Goal: Transaction & Acquisition: Purchase product/service

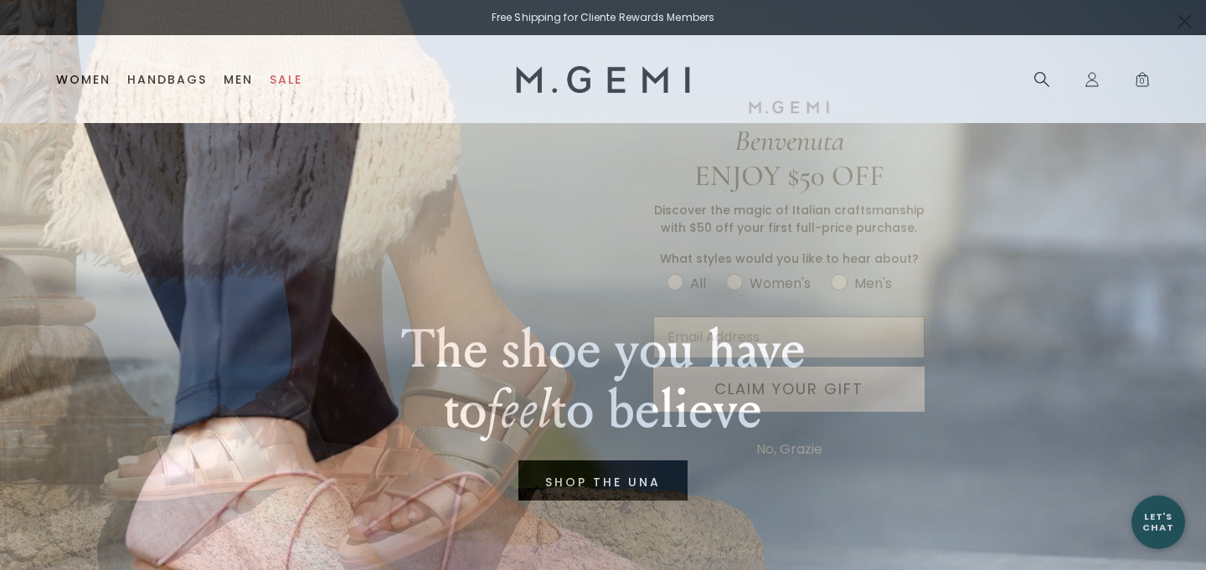
click at [783, 450] on button "No, Grazie" at bounding box center [789, 450] width 83 height 42
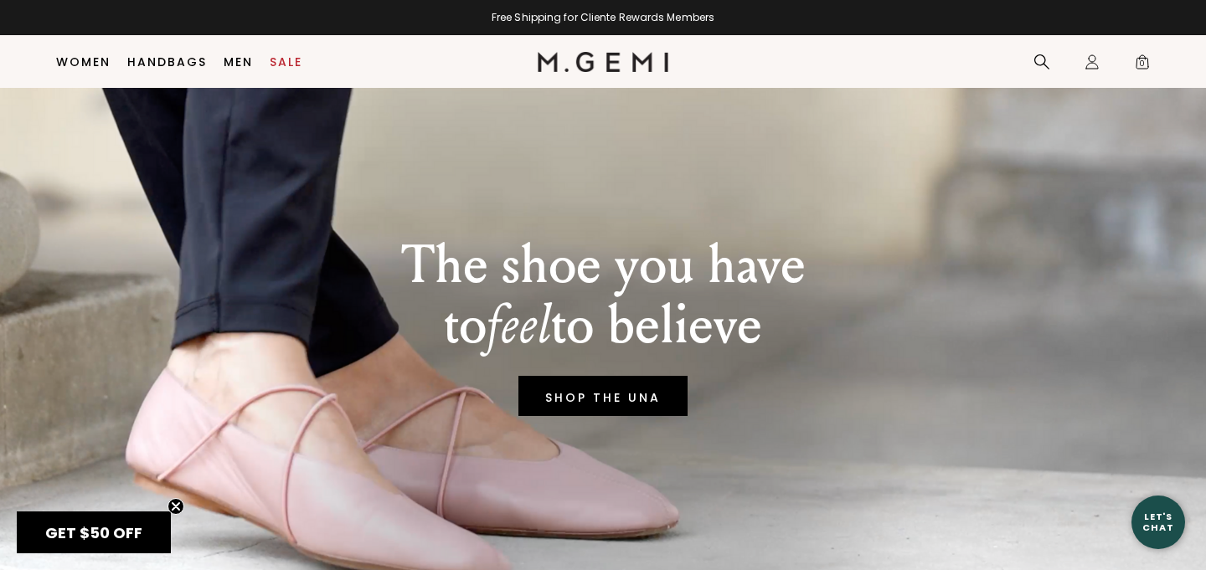
scroll to position [50, 0]
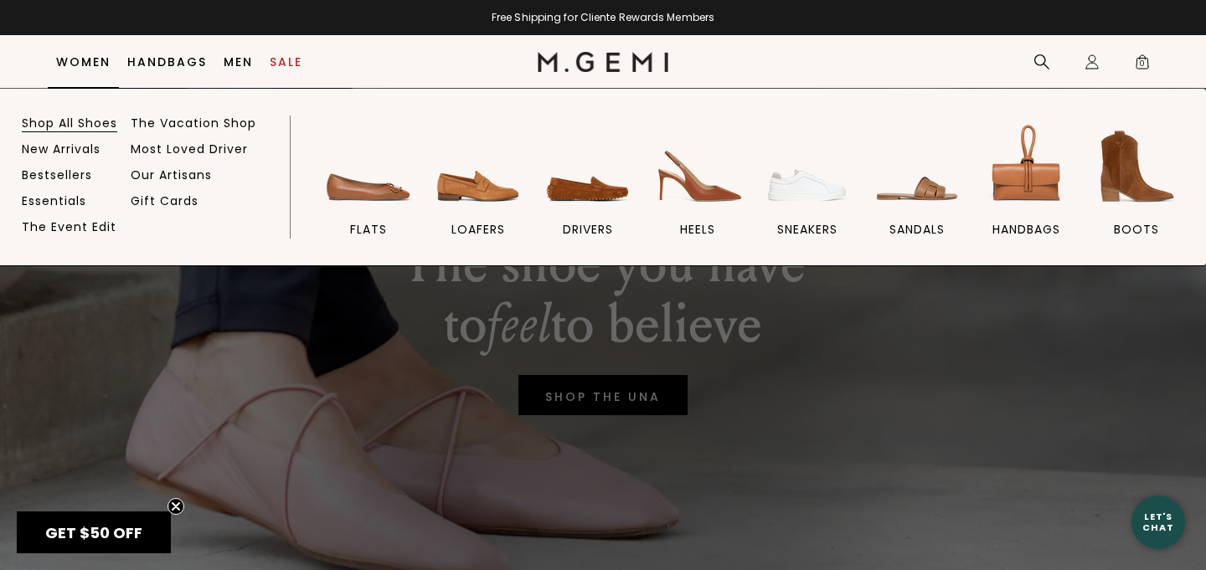
click at [80, 118] on link "Shop All Shoes" at bounding box center [69, 123] width 95 height 15
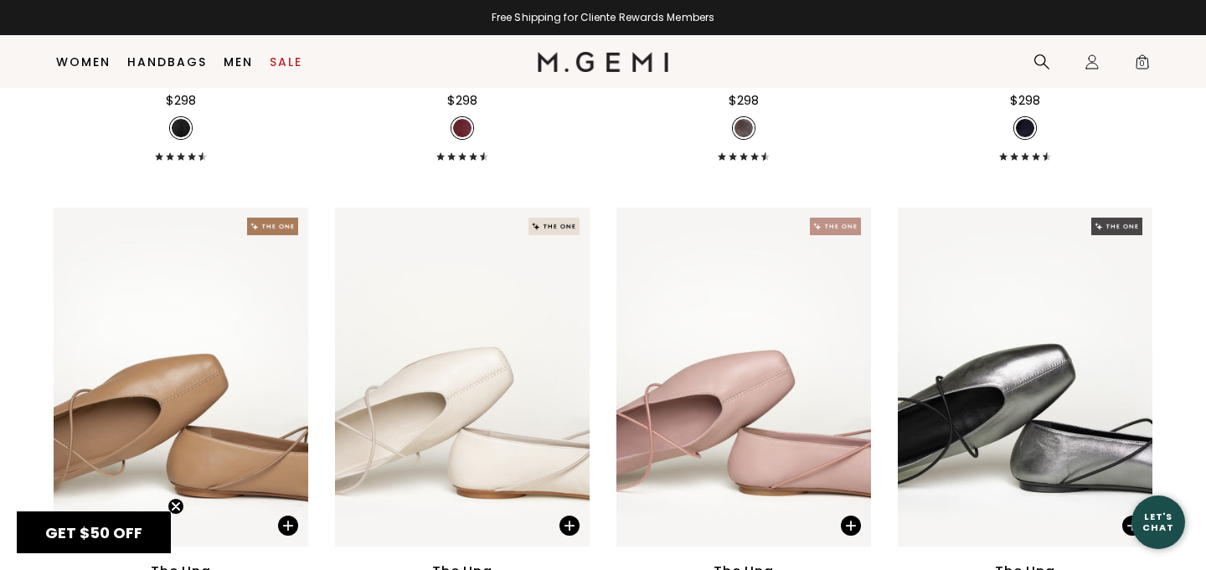
scroll to position [1156, 0]
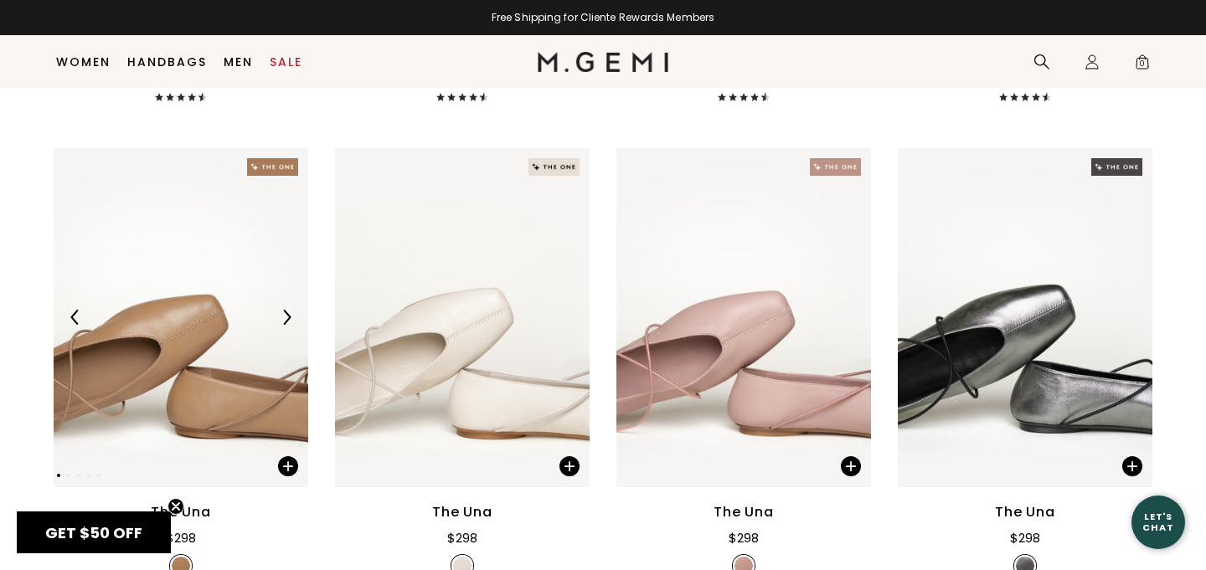
click at [291, 325] on img at bounding box center [286, 317] width 15 height 15
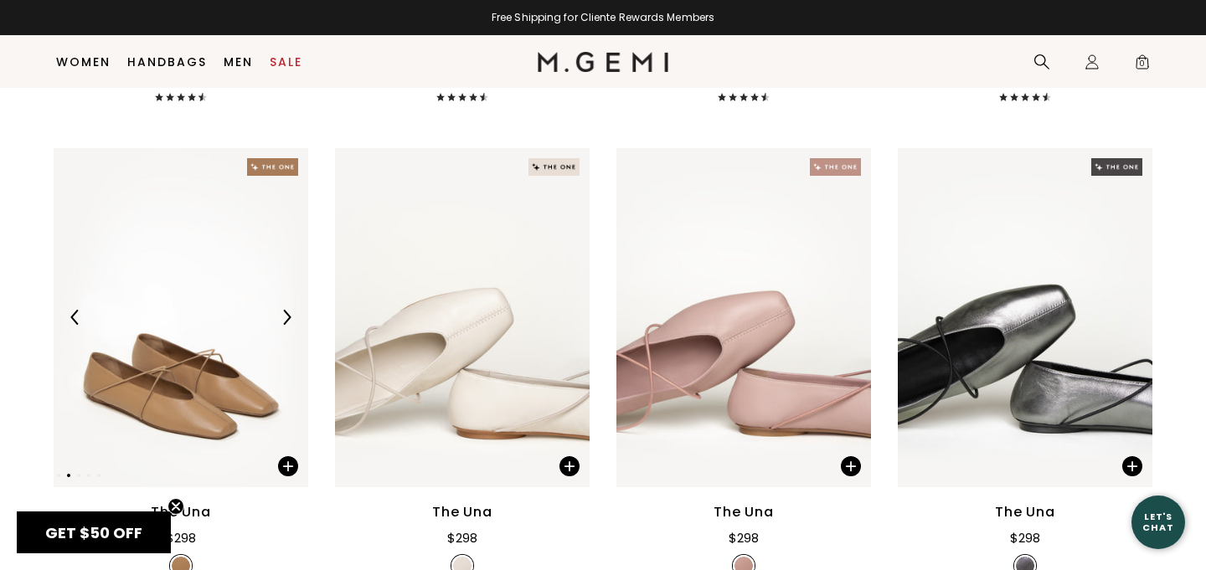
click at [291, 325] on img at bounding box center [286, 317] width 15 height 15
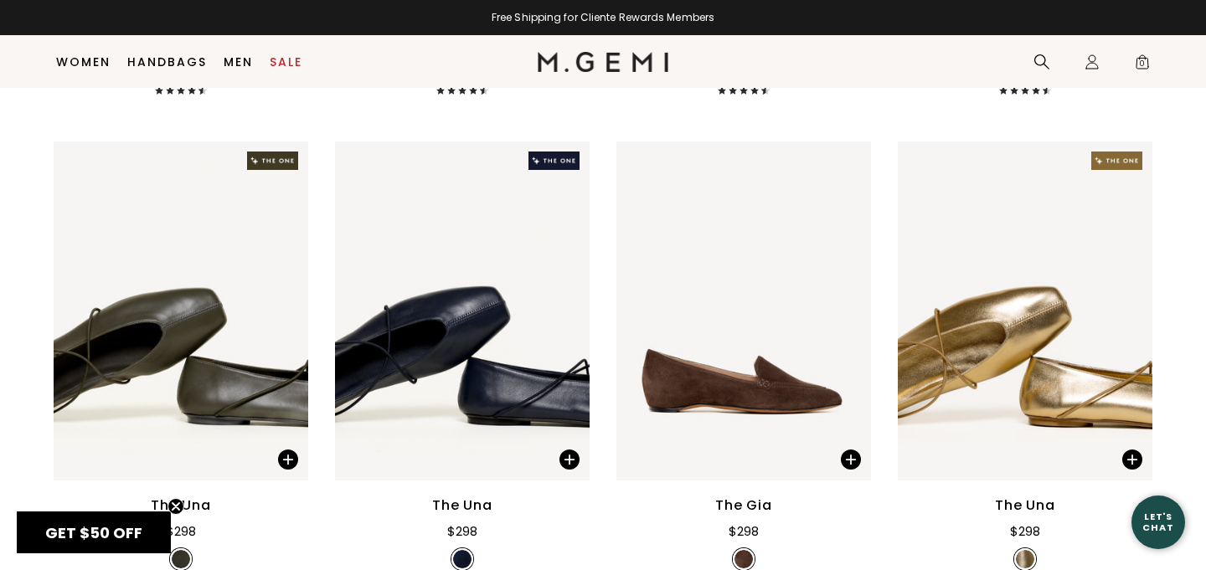
scroll to position [1661, 0]
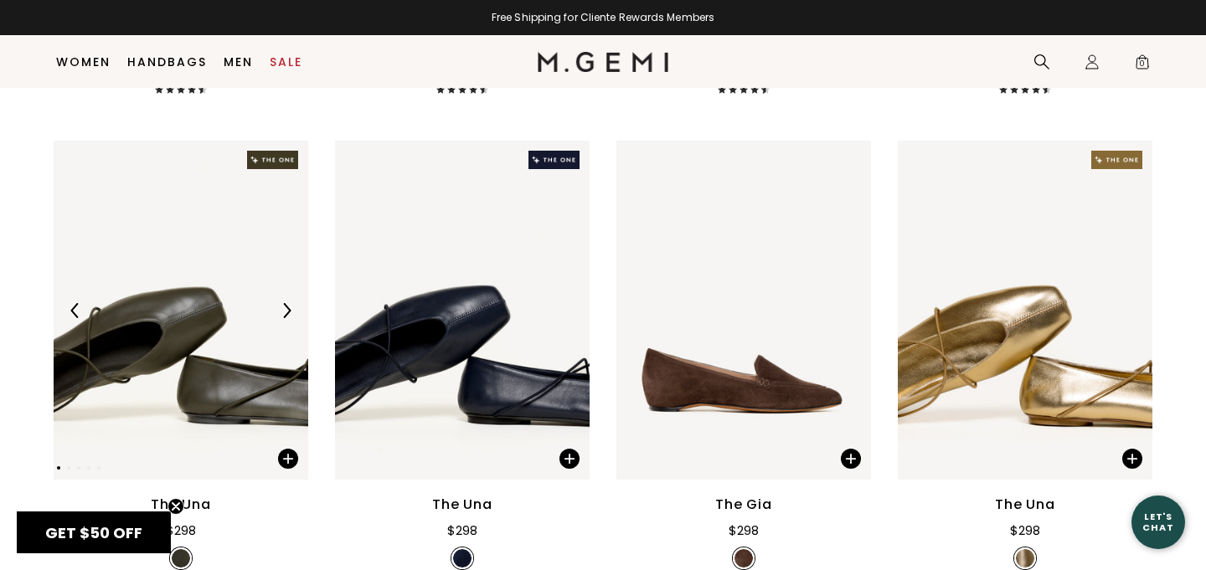
click at [281, 318] on img at bounding box center [286, 310] width 15 height 15
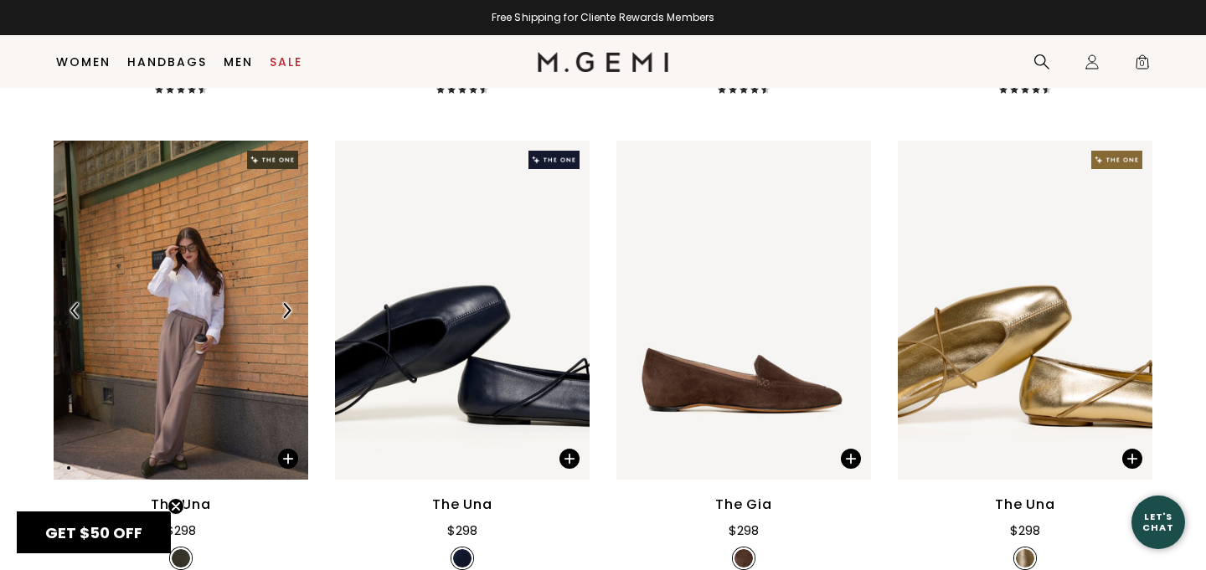
click at [281, 318] on img at bounding box center [286, 310] width 15 height 15
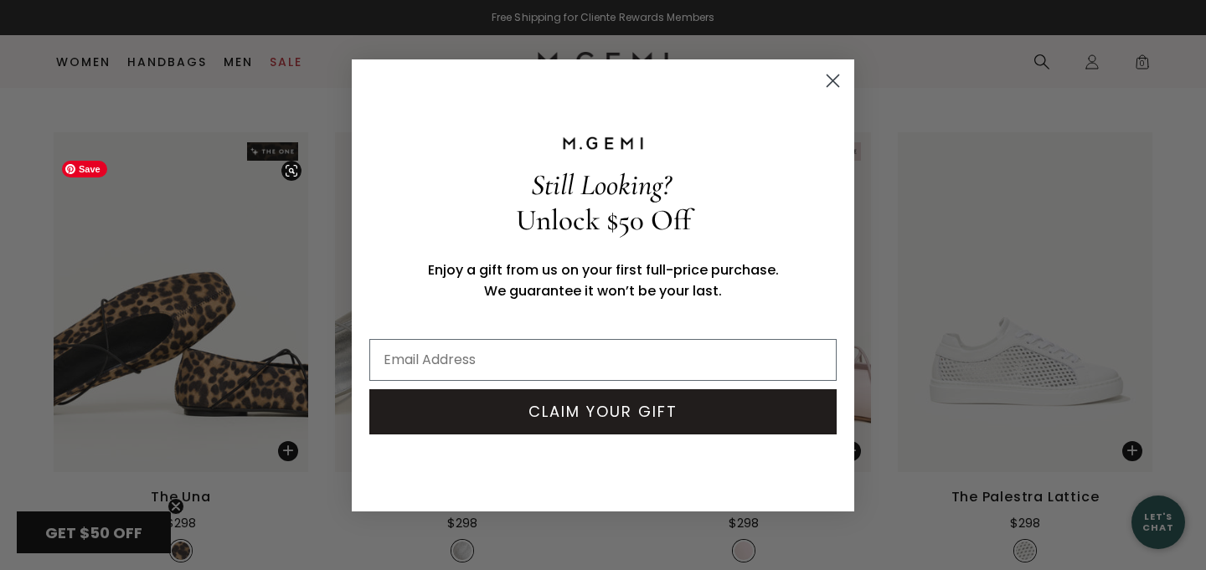
scroll to position [2169, 0]
click at [833, 77] on circle "Close dialog" at bounding box center [833, 80] width 28 height 28
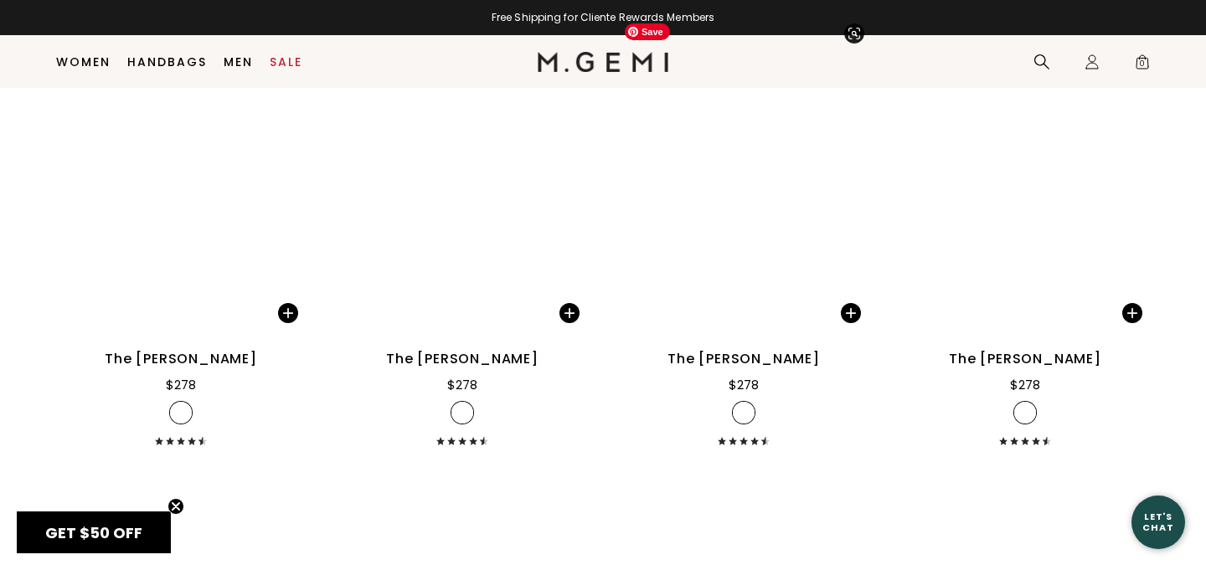
scroll to position [8817, 0]
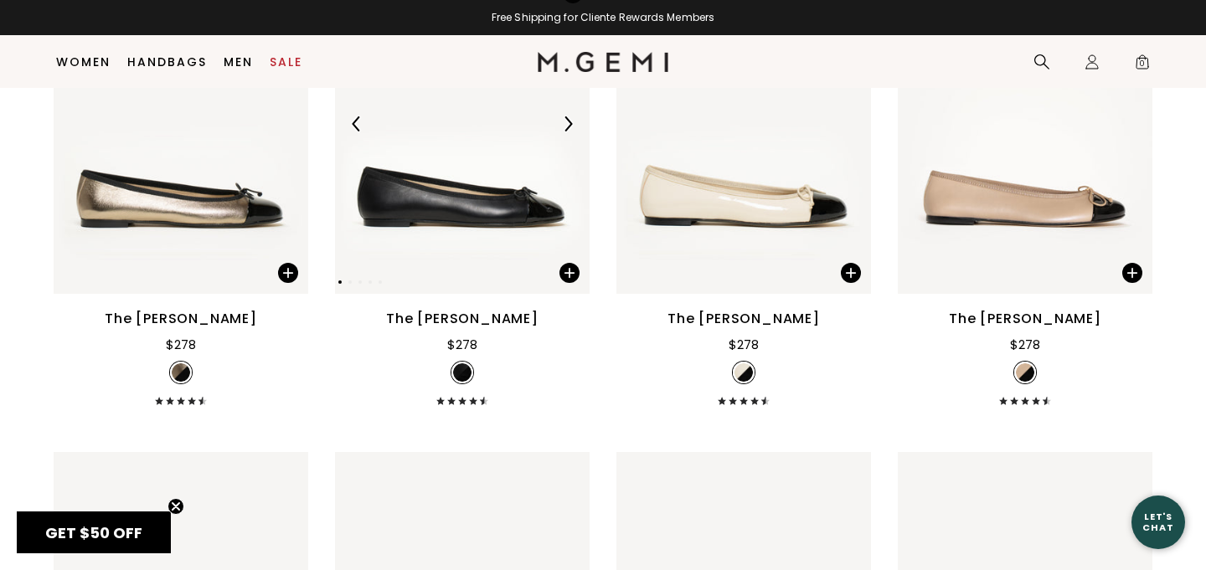
click at [494, 224] on img at bounding box center [462, 124] width 255 height 339
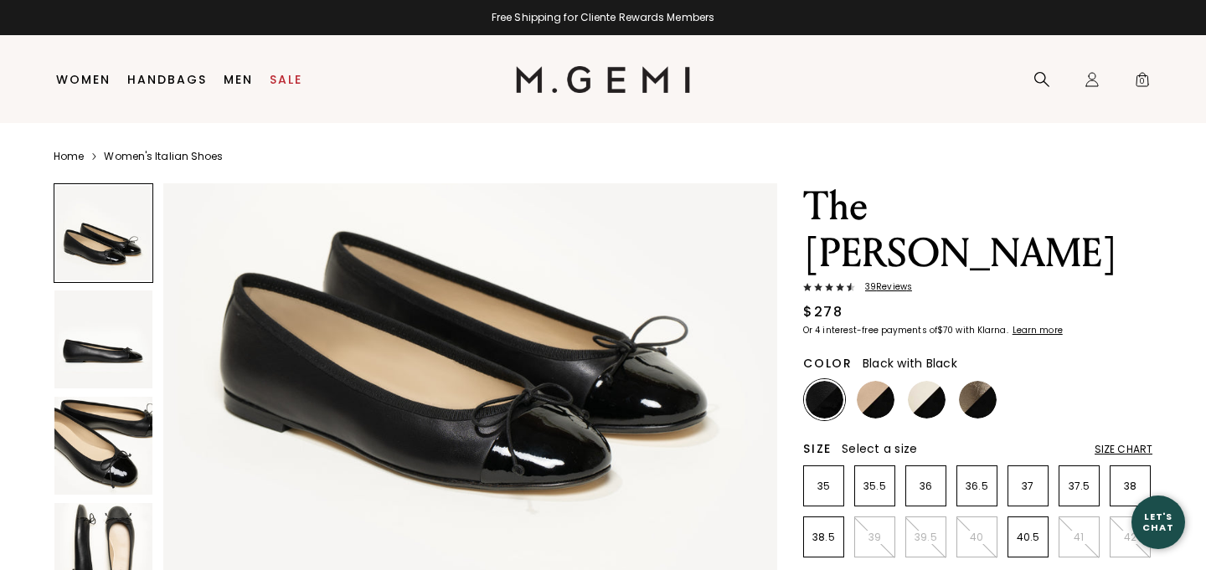
scroll to position [197, 0]
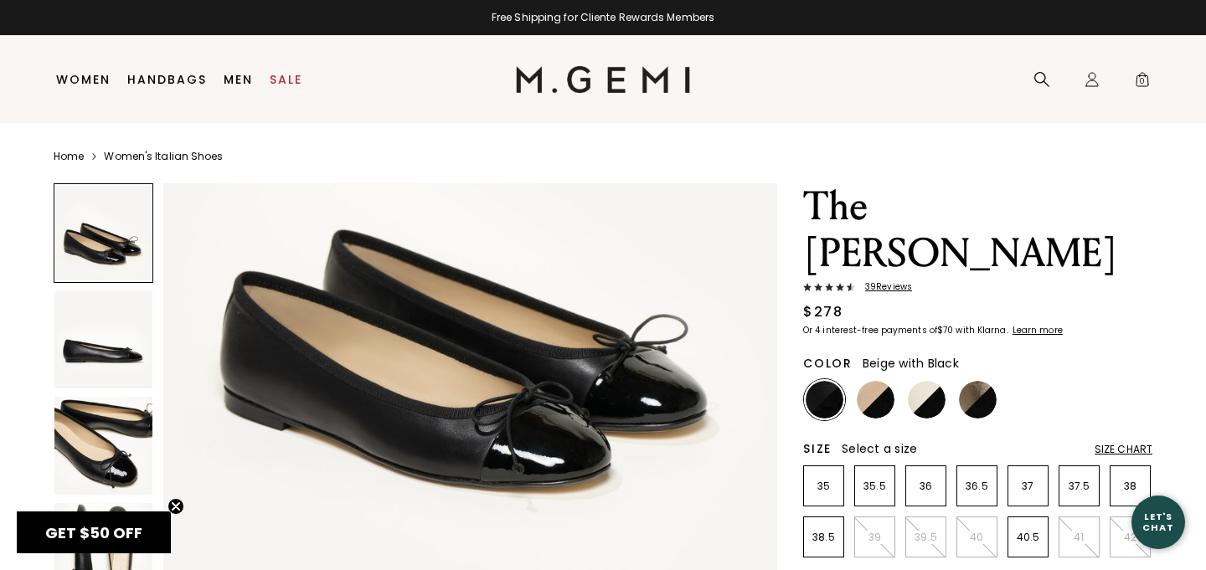
click at [873, 381] on img at bounding box center [876, 400] width 38 height 38
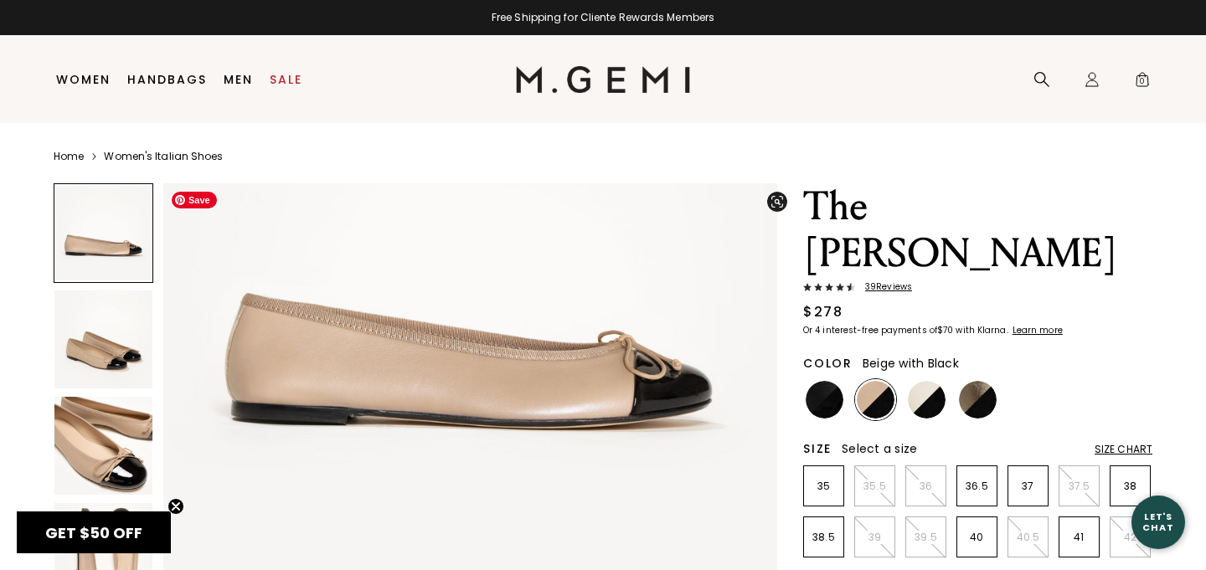
scroll to position [214, 0]
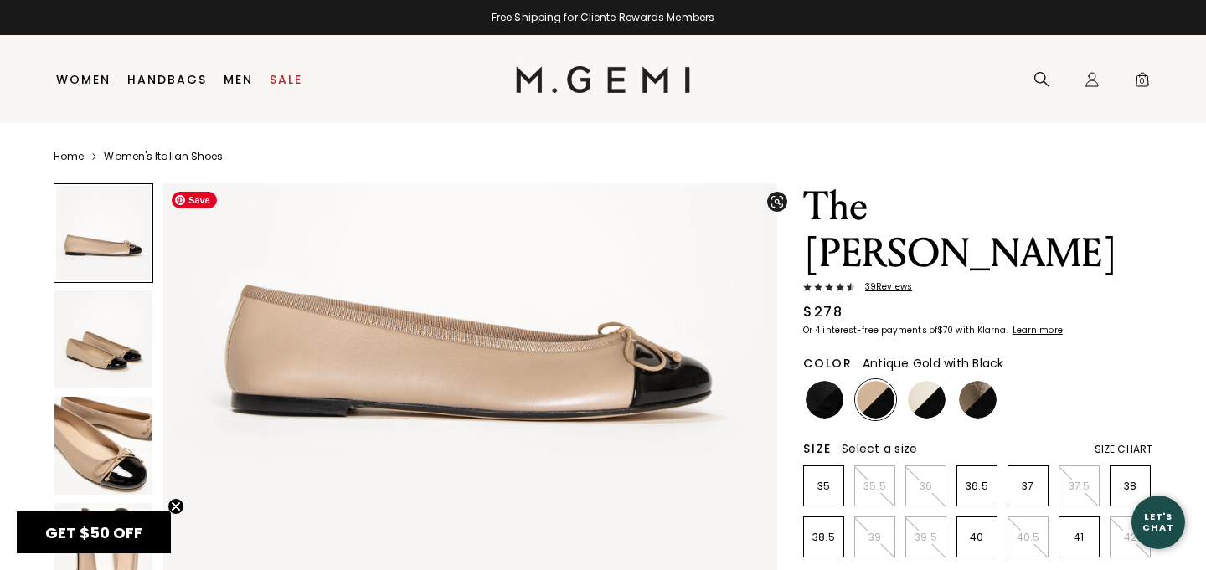
click at [978, 381] on img at bounding box center [978, 400] width 38 height 38
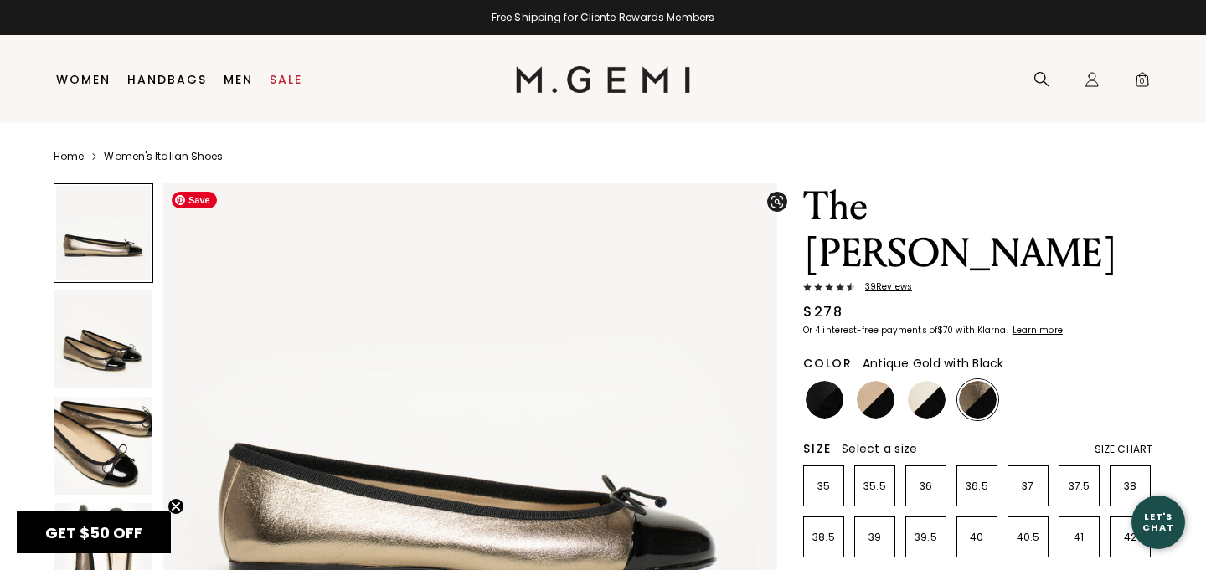
scroll to position [58, 0]
